Goal: Information Seeking & Learning: Learn about a topic

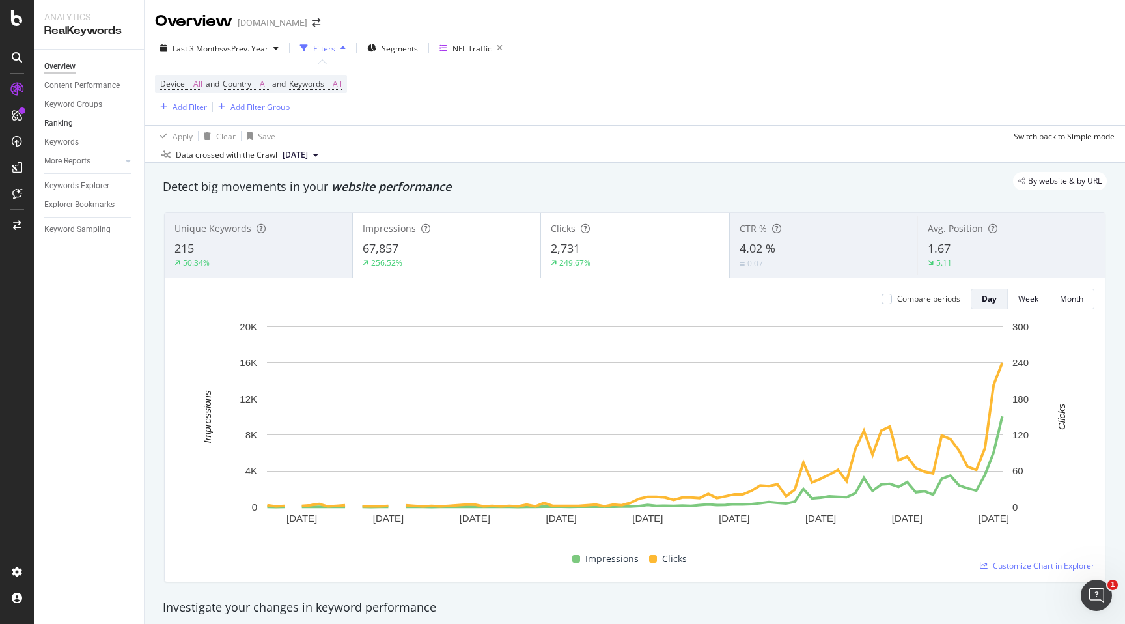
scroll to position [467, 0]
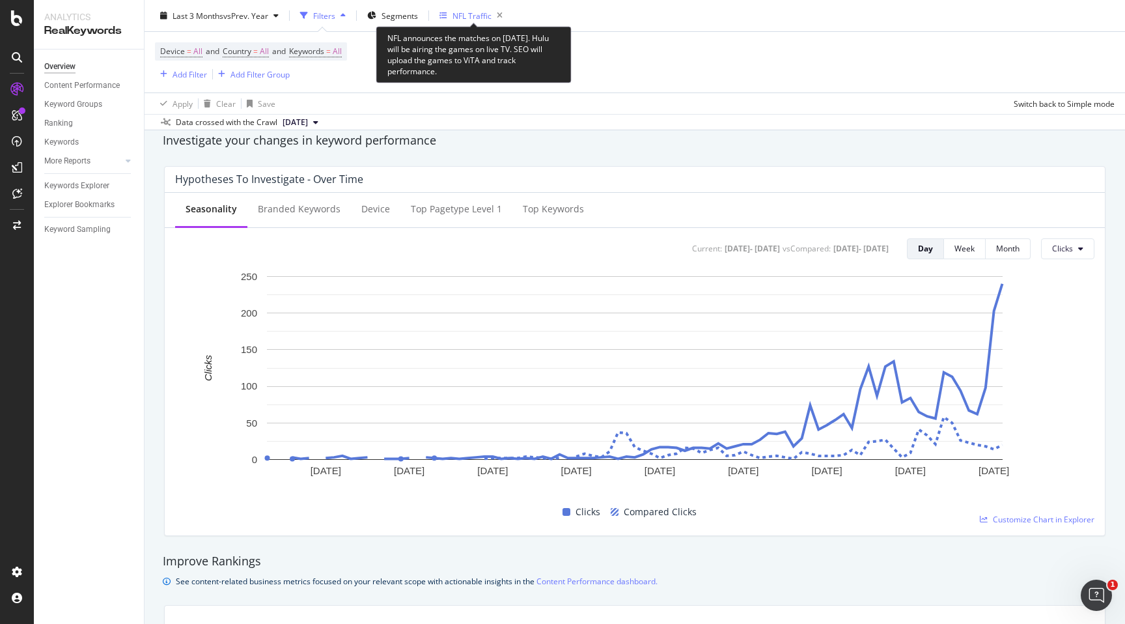
click at [471, 18] on div "NFL Traffic" at bounding box center [471, 15] width 39 height 11
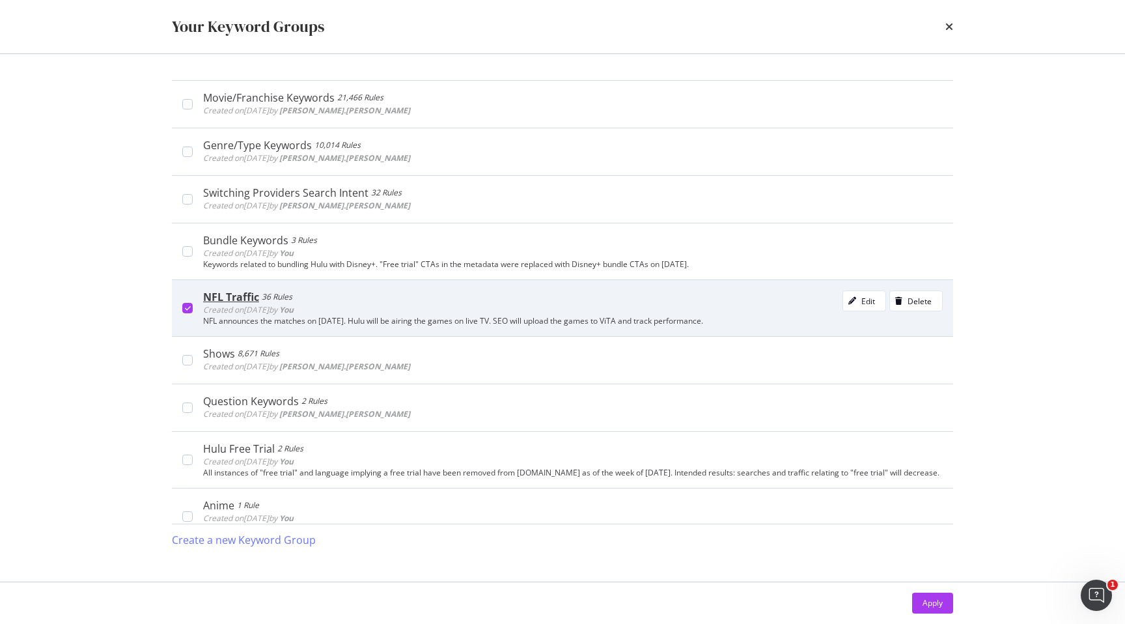
click at [190, 304] on div "modal" at bounding box center [187, 308] width 10 height 10
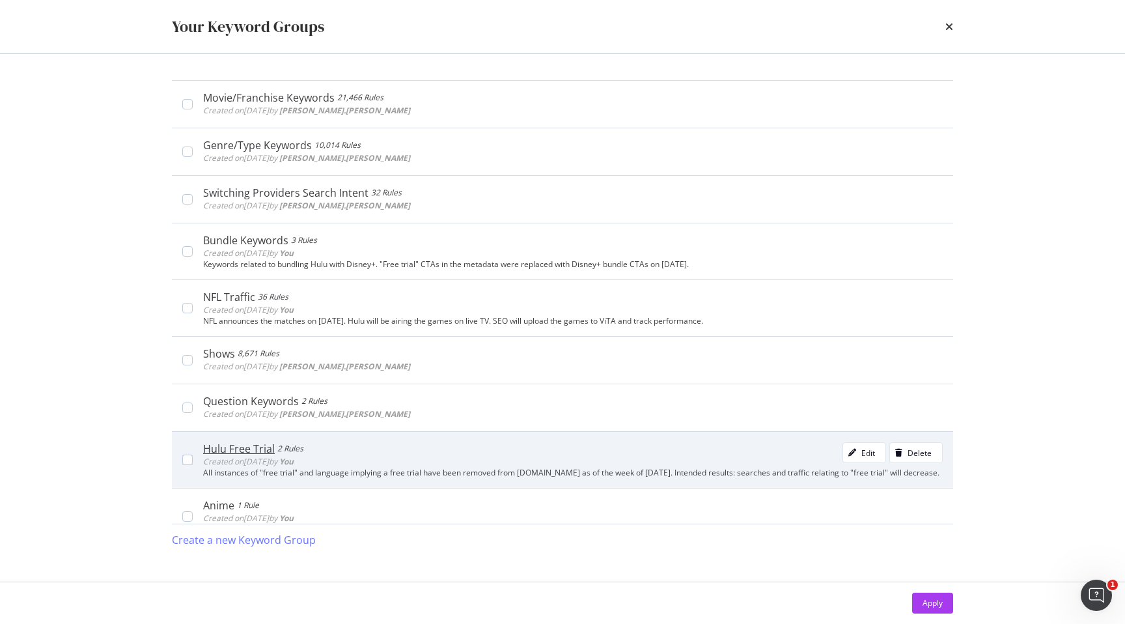
click at [185, 467] on div "Hulu Free Trial 2 Rules Created on [DATE] by You Edit Delete All instances of "…" at bounding box center [562, 459] width 781 height 57
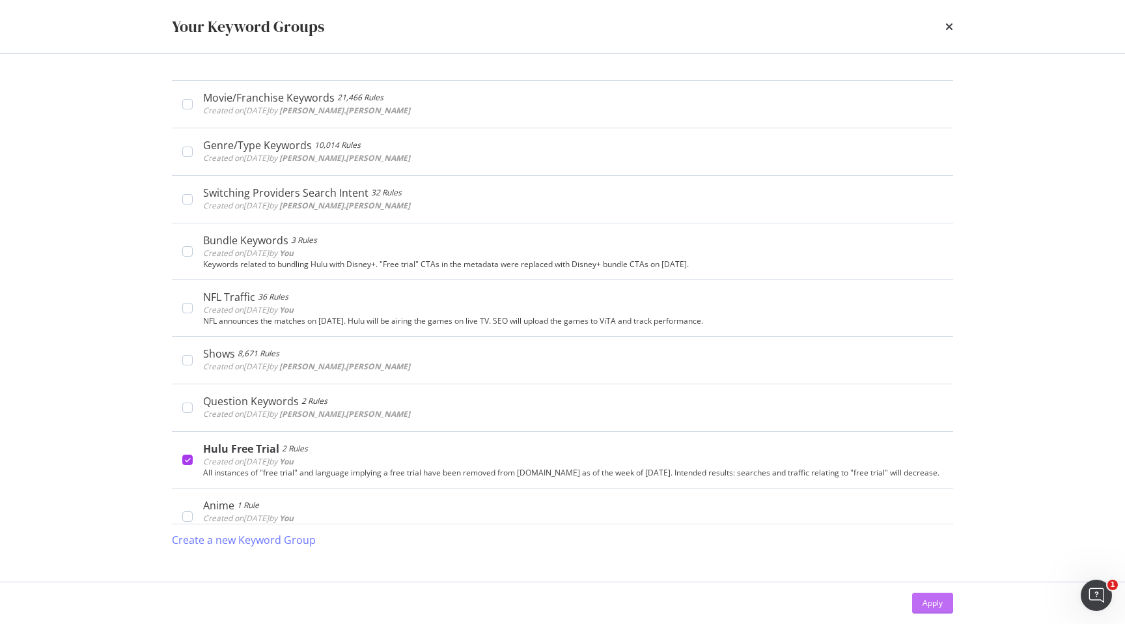
click at [924, 605] on div "Apply" at bounding box center [932, 602] width 20 height 11
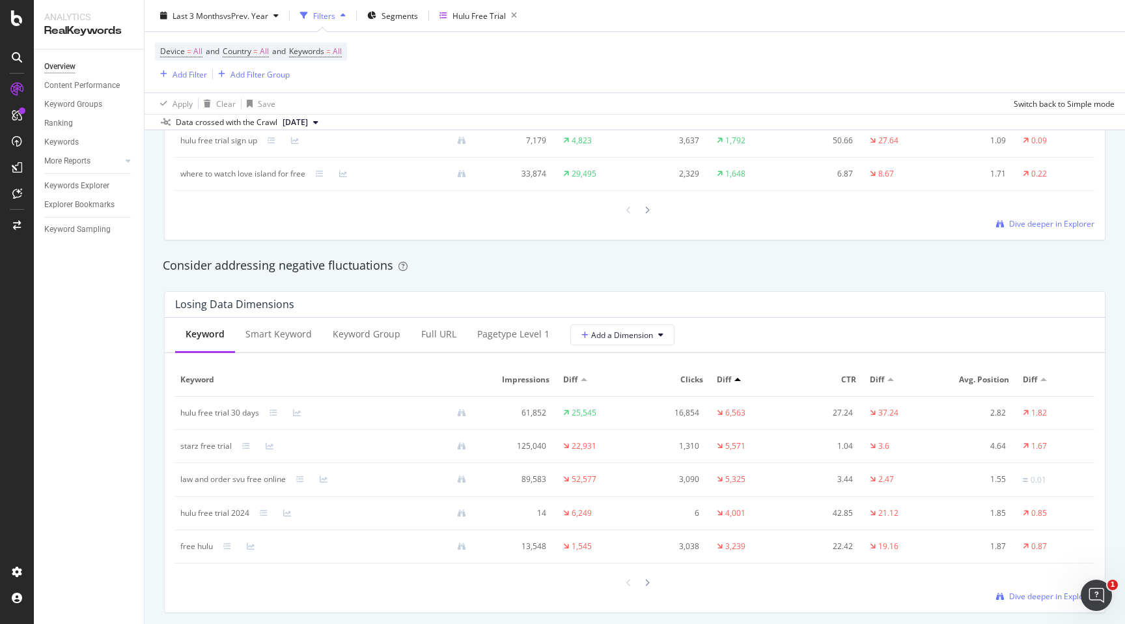
scroll to position [1398, 0]
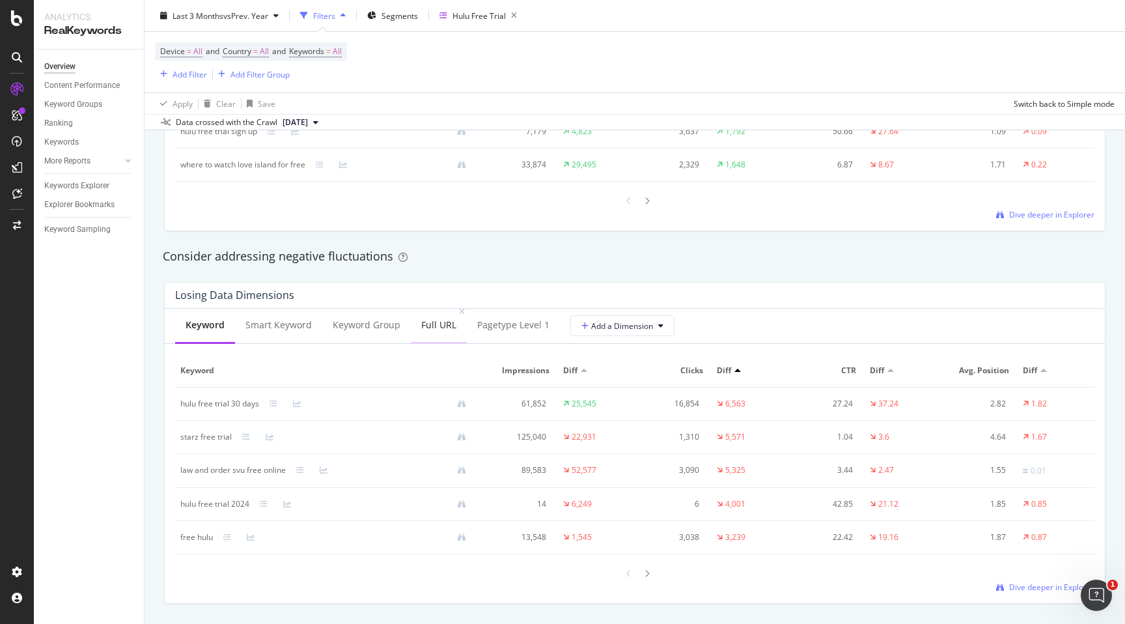
click at [435, 330] on div "Full URL" at bounding box center [438, 324] width 35 height 13
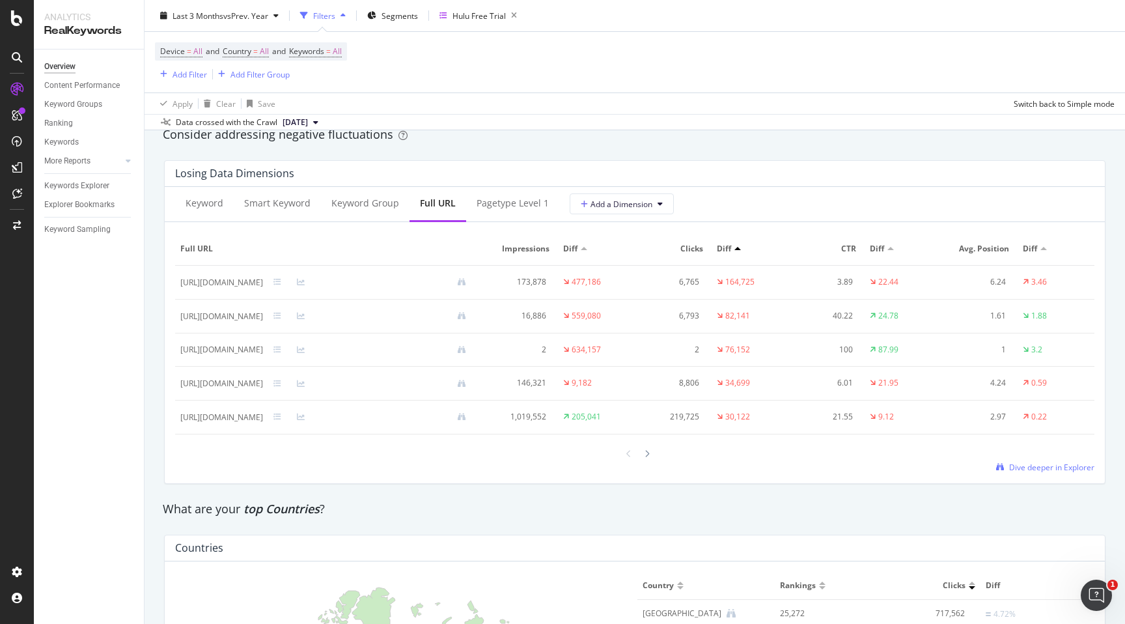
scroll to position [1529, 0]
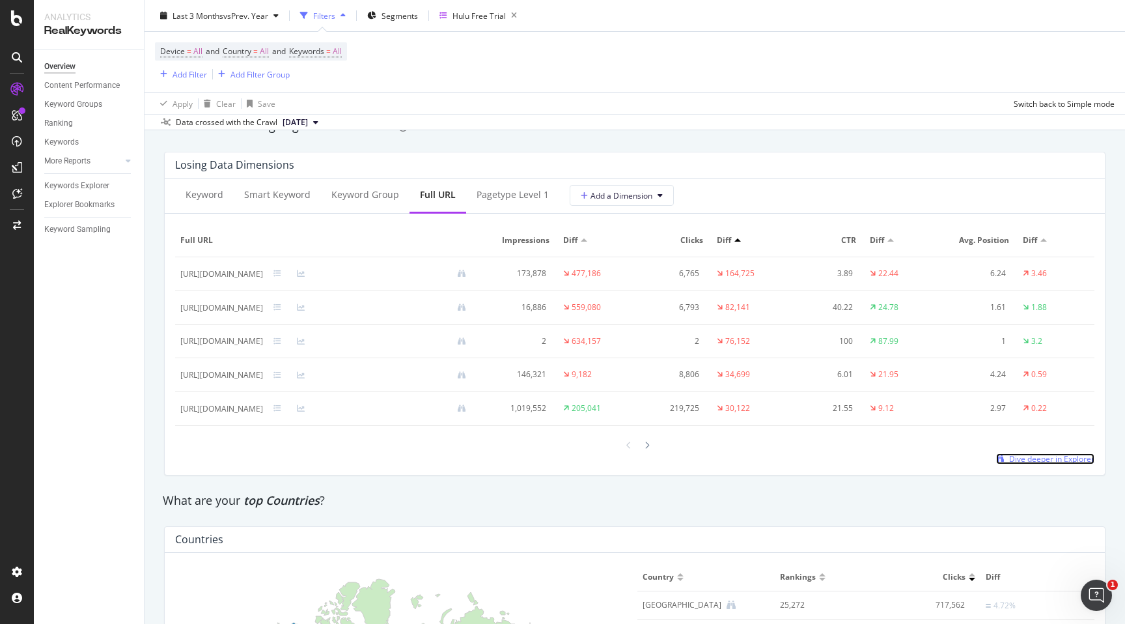
click at [1062, 464] on span "Dive deeper in Explorer" at bounding box center [1051, 458] width 85 height 11
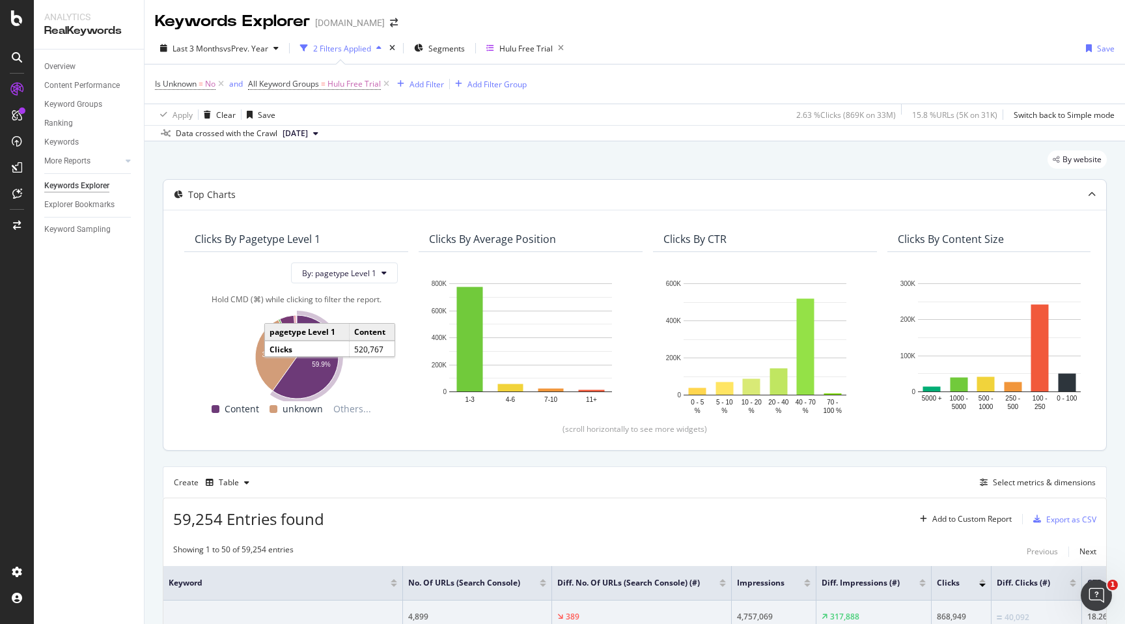
click at [309, 391] on icon "A chart." at bounding box center [306, 356] width 66 height 83
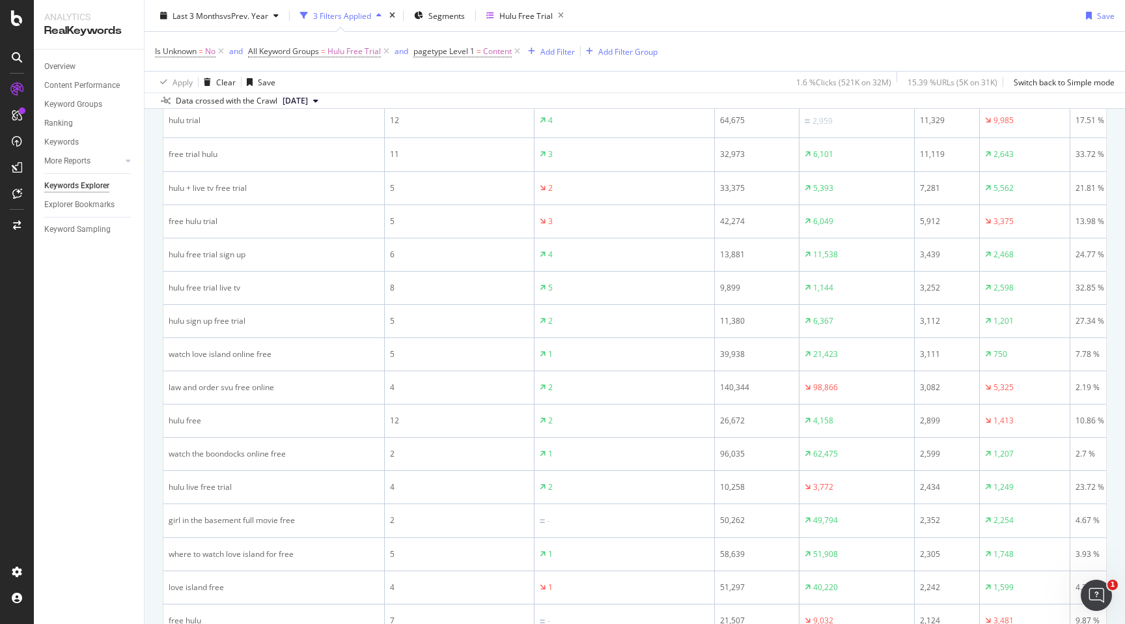
scroll to position [630, 0]
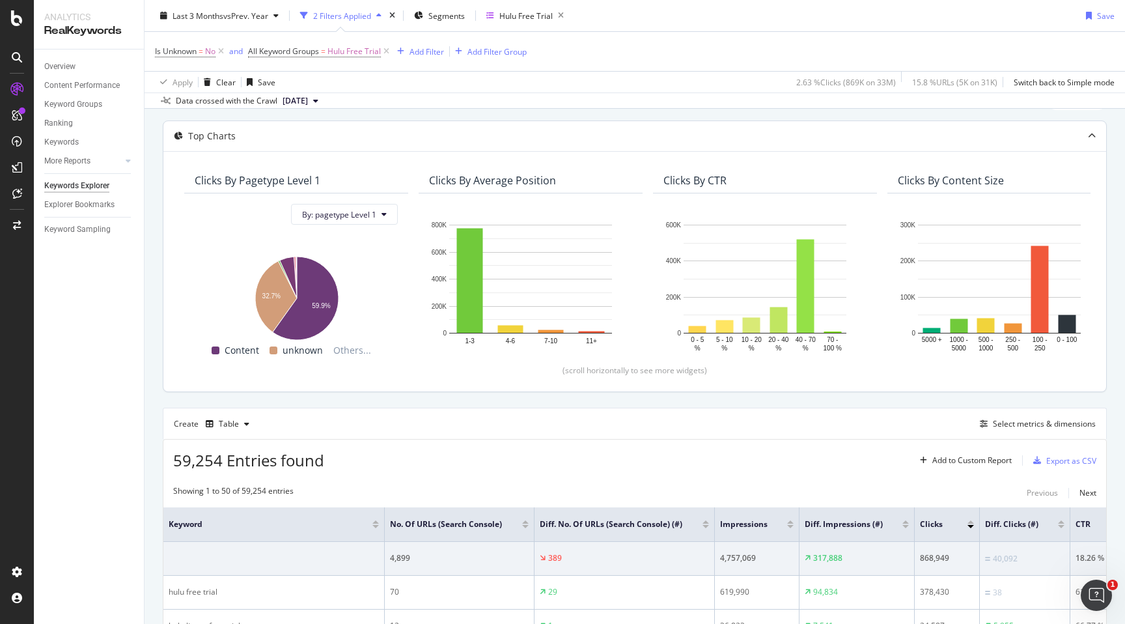
scroll to position [57, 0]
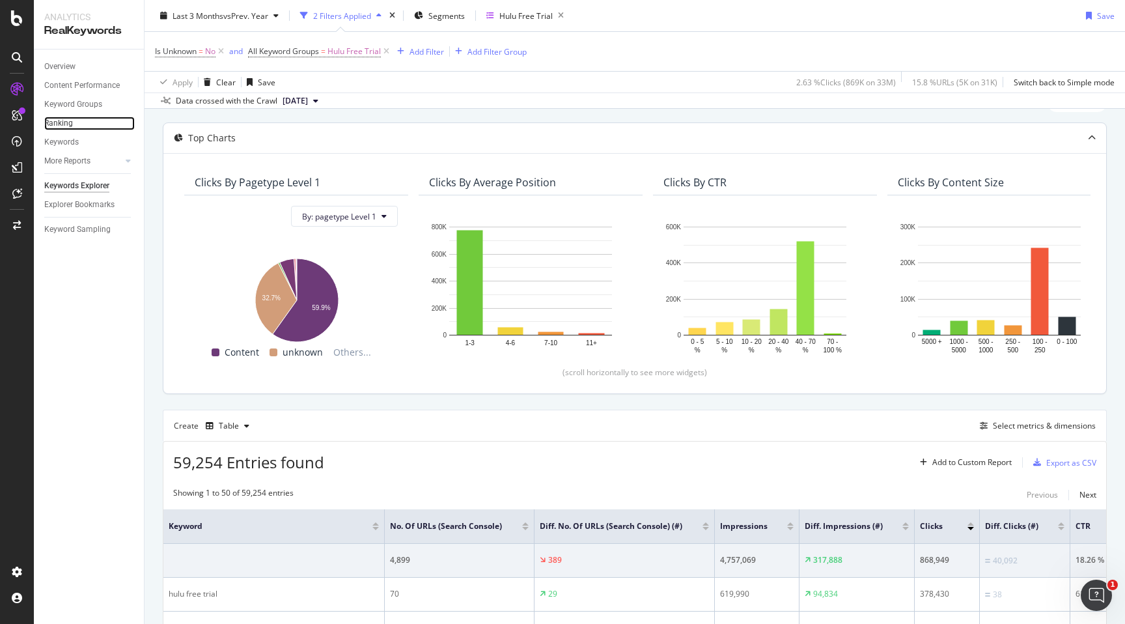
click at [83, 122] on link "Ranking" at bounding box center [89, 124] width 90 height 14
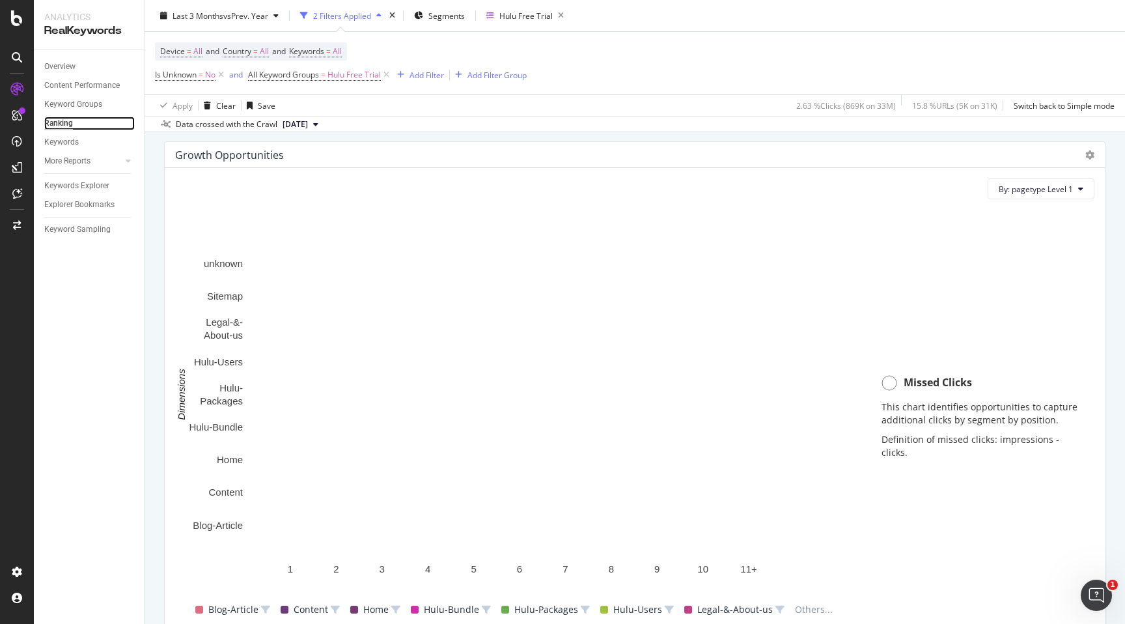
scroll to position [865, 0]
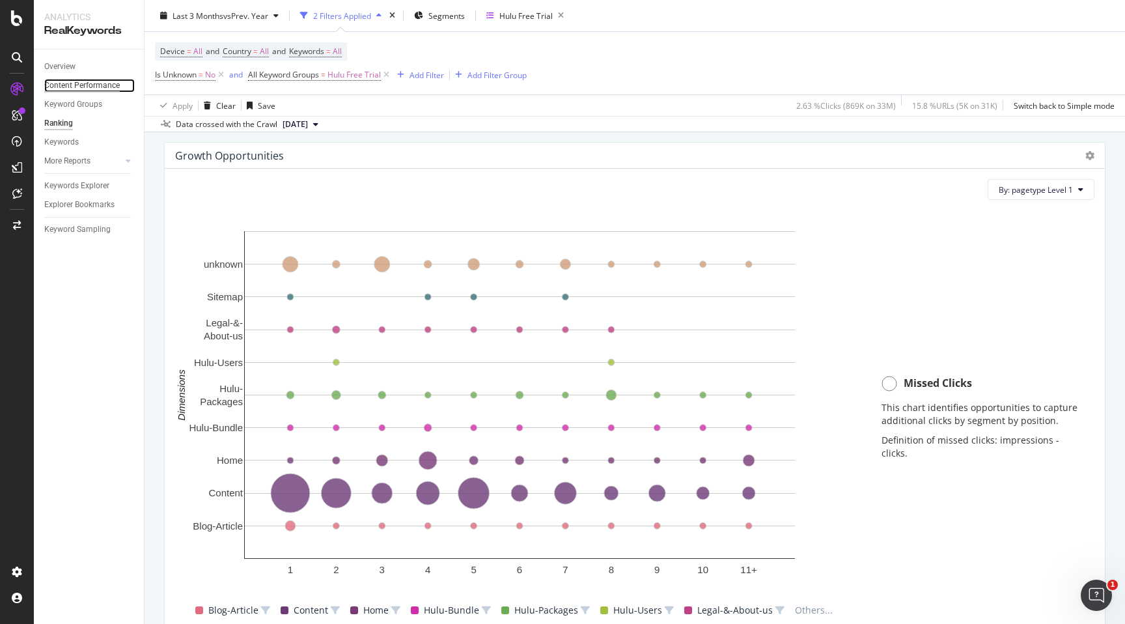
click at [83, 89] on div "Content Performance" at bounding box center [82, 86] width 76 height 14
